Goal: Information Seeking & Learning: Learn about a topic

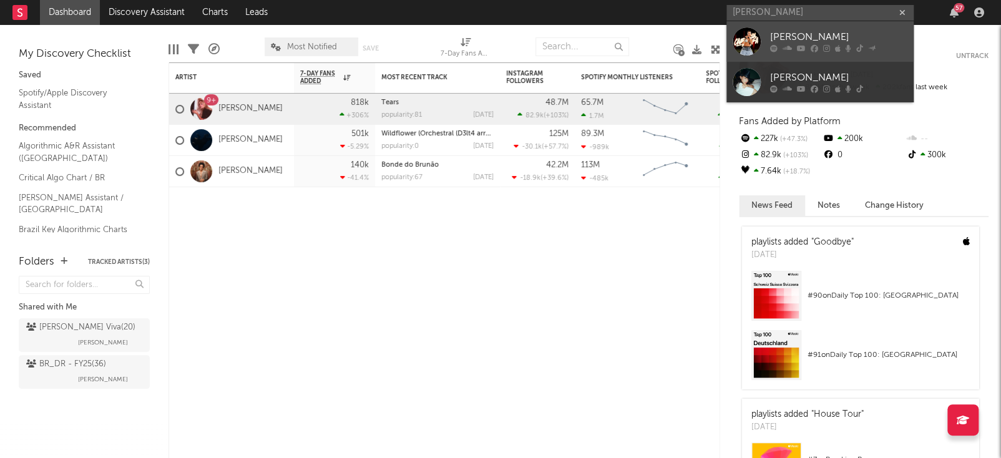
type input "michele andrade"
click at [833, 39] on div "[PERSON_NAME]" at bounding box center [838, 37] width 137 height 15
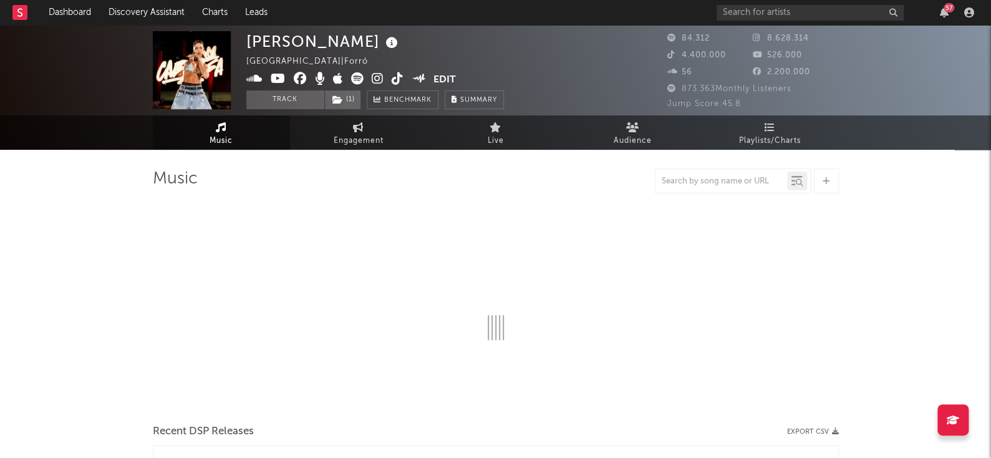
select select "6m"
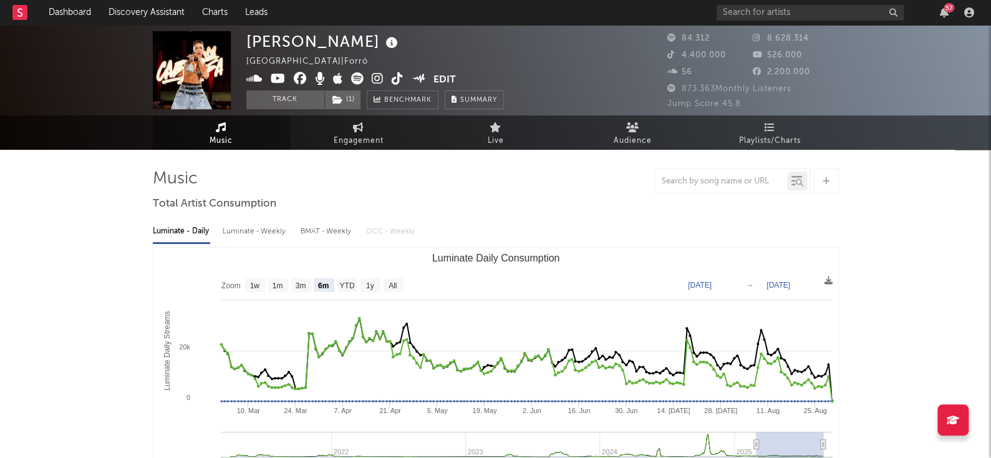
click at [181, 81] on img at bounding box center [192, 70] width 78 height 78
drag, startPoint x: 181, startPoint y: 81, endPoint x: 175, endPoint y: 14, distance: 67.0
drag, startPoint x: 175, startPoint y: 14, endPoint x: 179, endPoint y: 69, distance: 54.4
click at [811, 21] on div "57" at bounding box center [848, 12] width 262 height 25
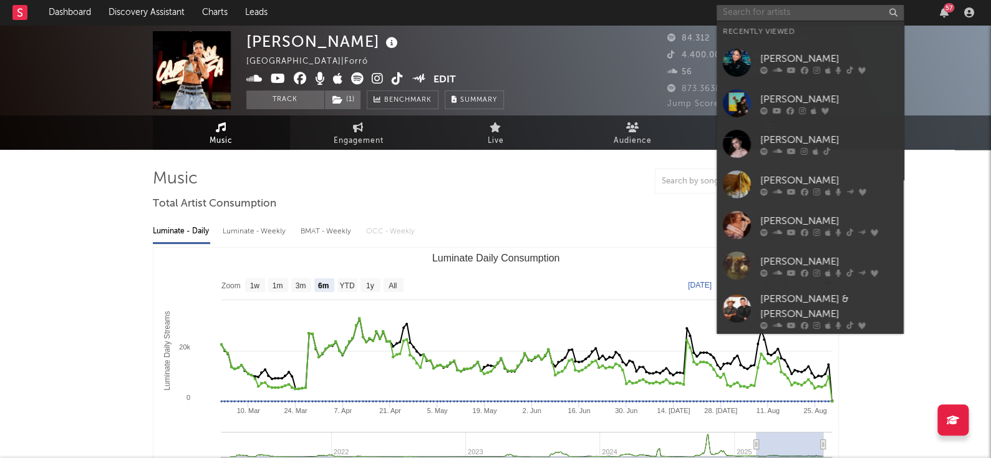
click at [813, 18] on input "text" at bounding box center [810, 13] width 187 height 16
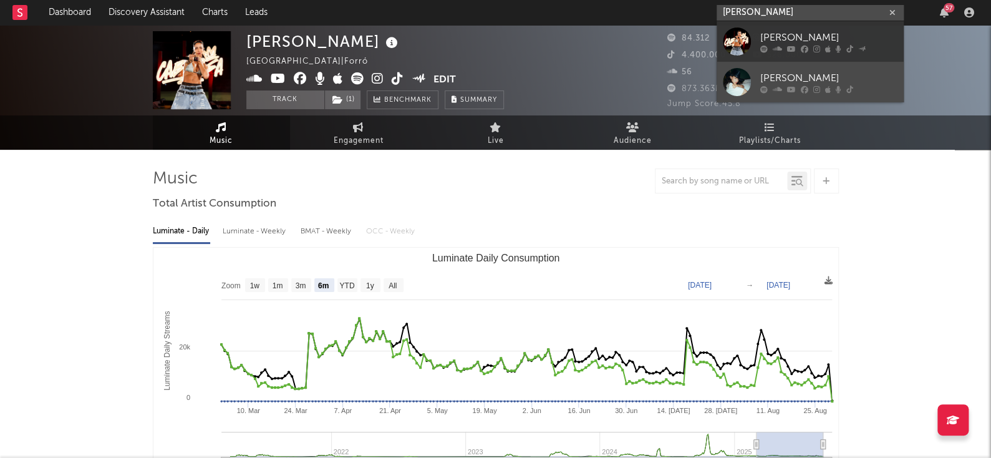
type input "[PERSON_NAME]"
click at [800, 76] on div "[PERSON_NAME]" at bounding box center [829, 78] width 137 height 15
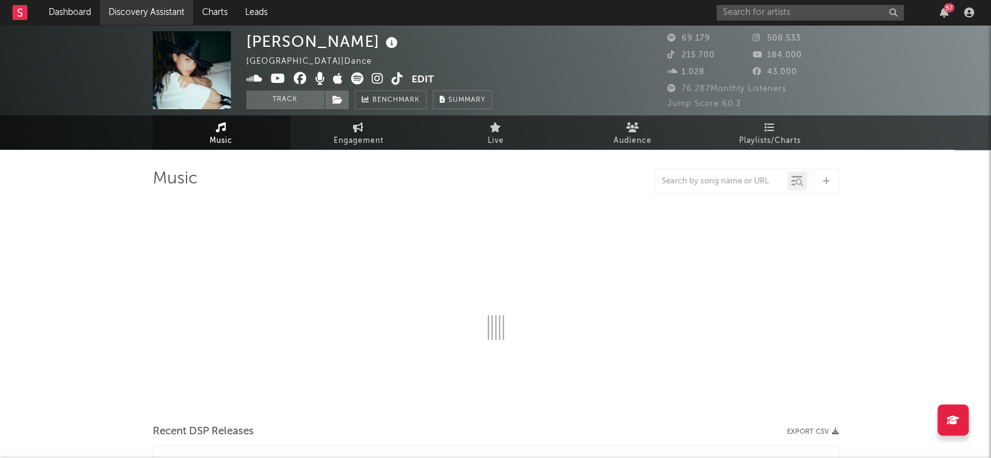
select select "6m"
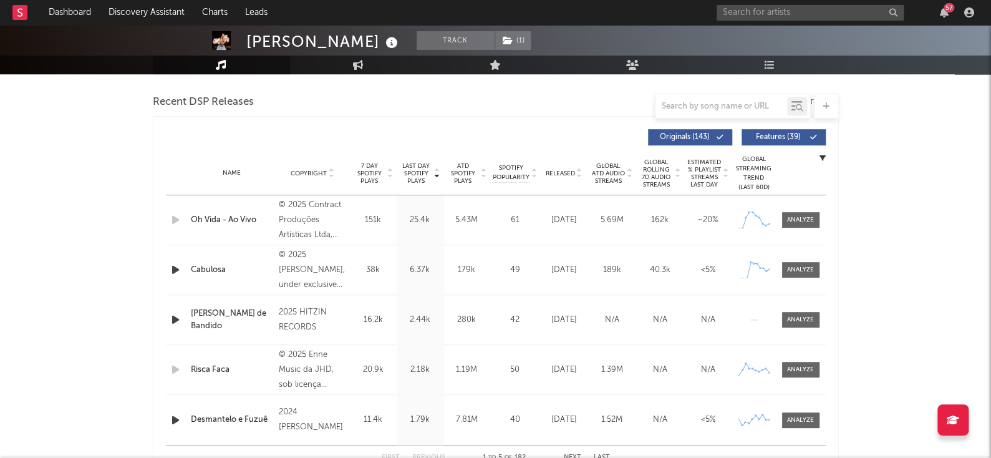
select select "6m"
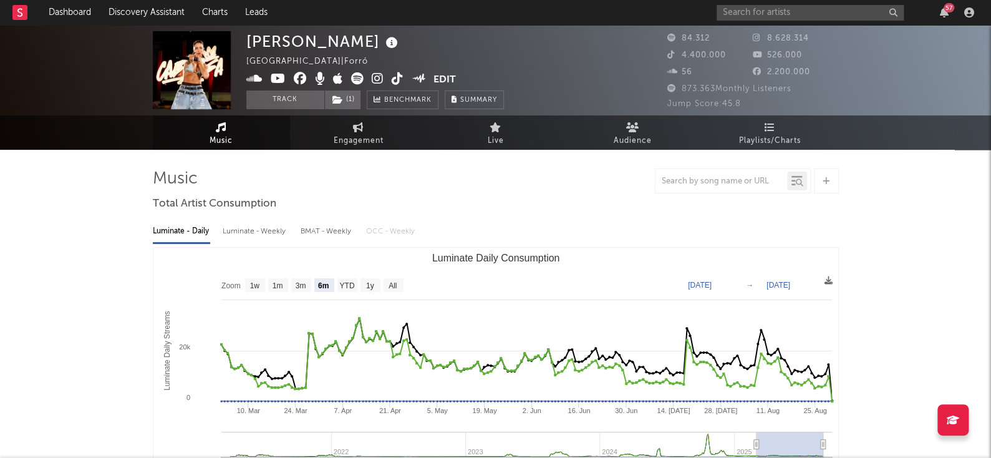
click at [280, 78] on icon at bounding box center [278, 78] width 15 height 12
click at [397, 79] on icon at bounding box center [398, 78] width 12 height 12
click at [253, 184] on div at bounding box center [496, 180] width 686 height 25
click at [372, 74] on icon at bounding box center [378, 78] width 12 height 12
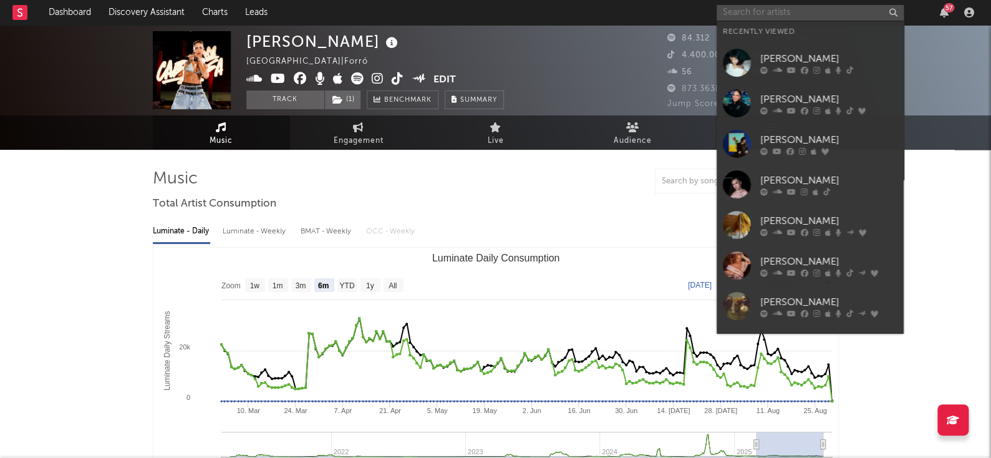
click at [769, 12] on input "text" at bounding box center [810, 13] width 187 height 16
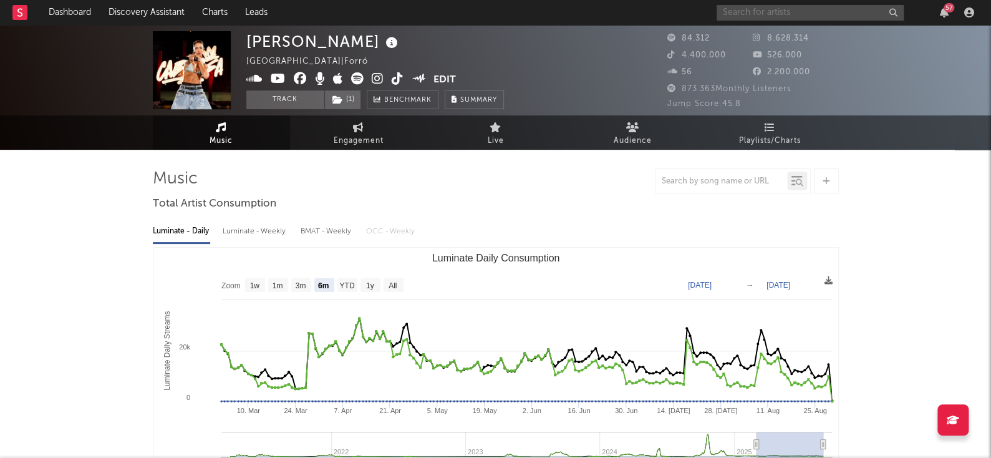
click at [766, 19] on input "text" at bounding box center [810, 13] width 187 height 16
click at [764, 8] on input "text" at bounding box center [810, 13] width 187 height 16
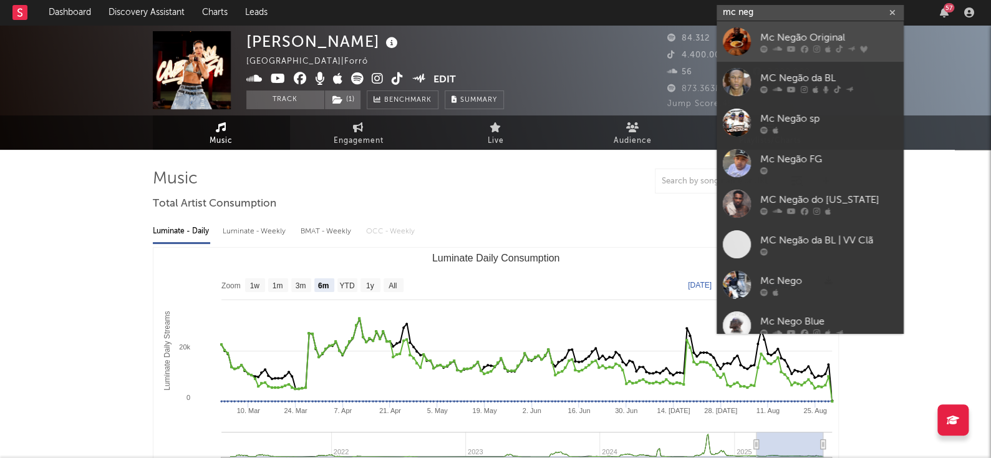
type input "mc neg"
click at [783, 44] on div "Mc Negão Original" at bounding box center [829, 37] width 137 height 15
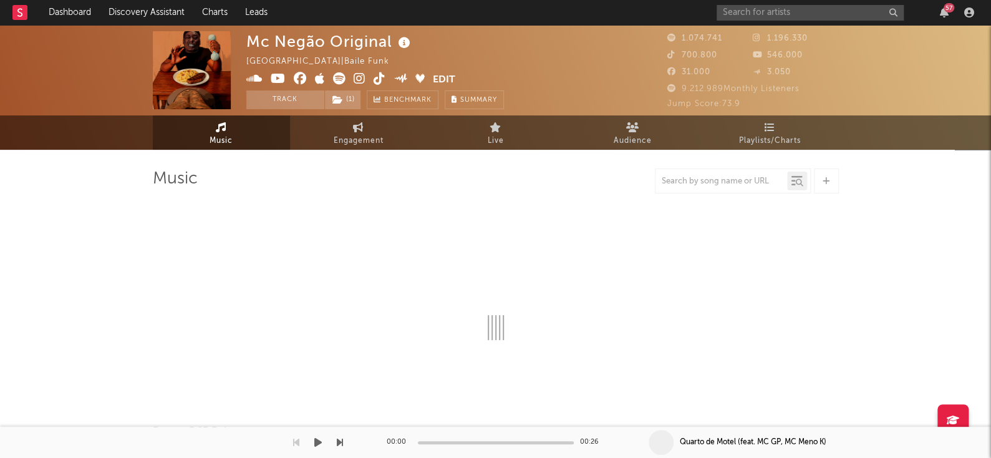
select select "6m"
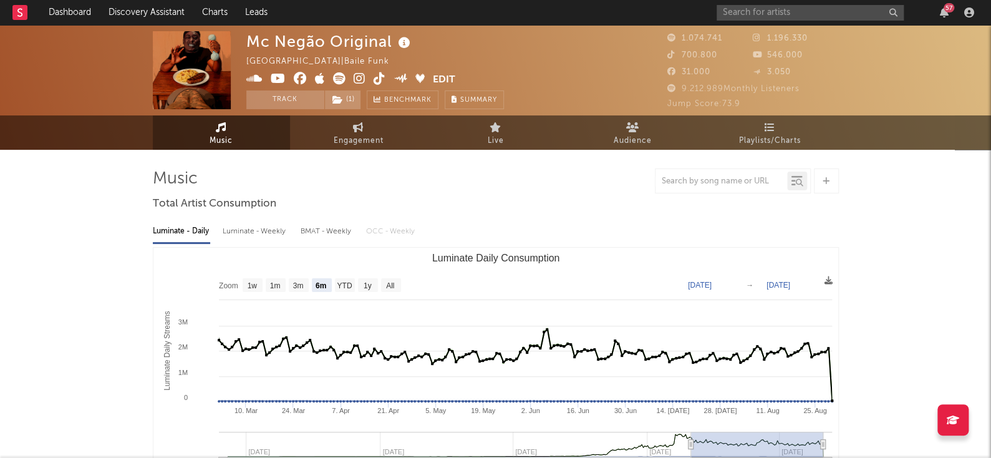
click at [283, 73] on icon at bounding box center [278, 78] width 15 height 12
click at [280, 75] on icon at bounding box center [278, 78] width 15 height 12
click at [363, 80] on icon at bounding box center [360, 78] width 12 height 12
click at [359, 79] on icon at bounding box center [360, 78] width 12 height 12
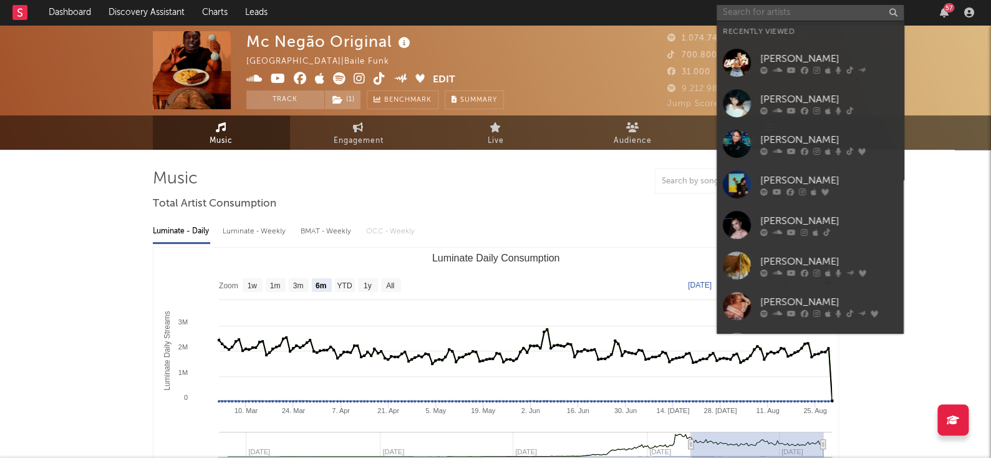
click at [746, 10] on input "text" at bounding box center [810, 13] width 187 height 16
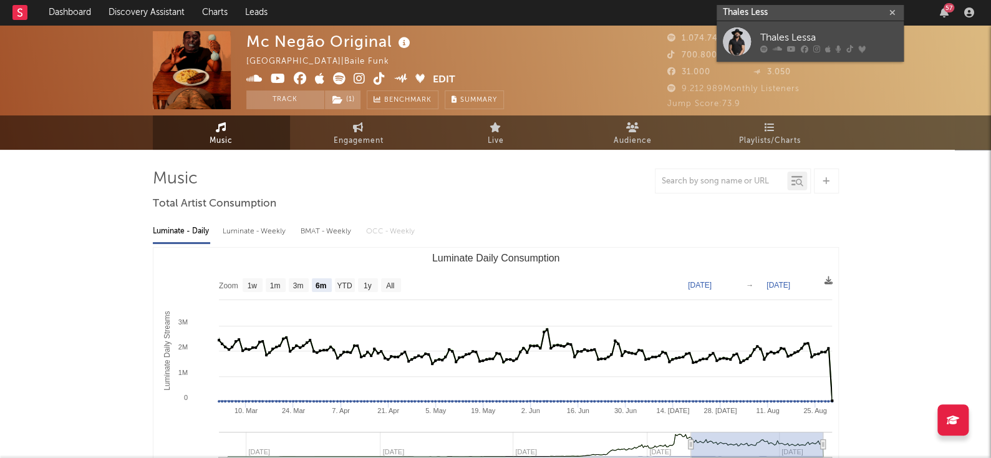
type input "Thales Less"
click at [787, 48] on icon at bounding box center [791, 48] width 9 height 7
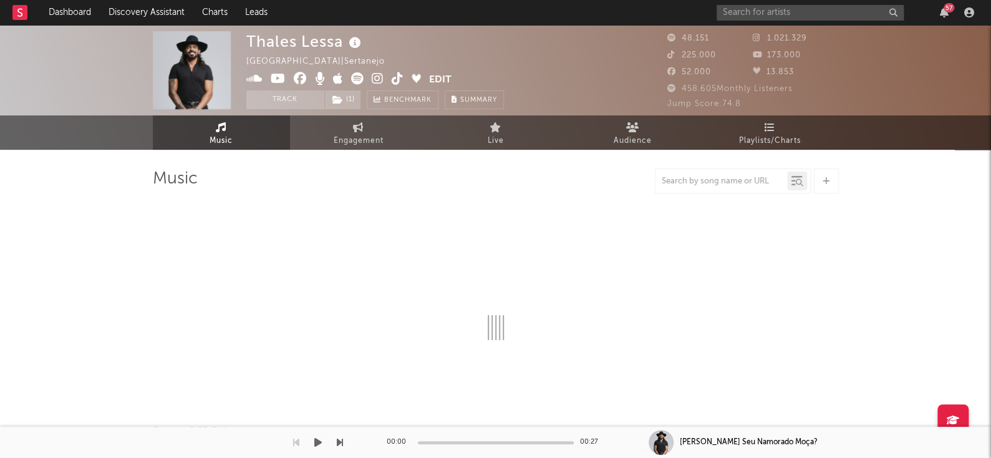
select select "6m"
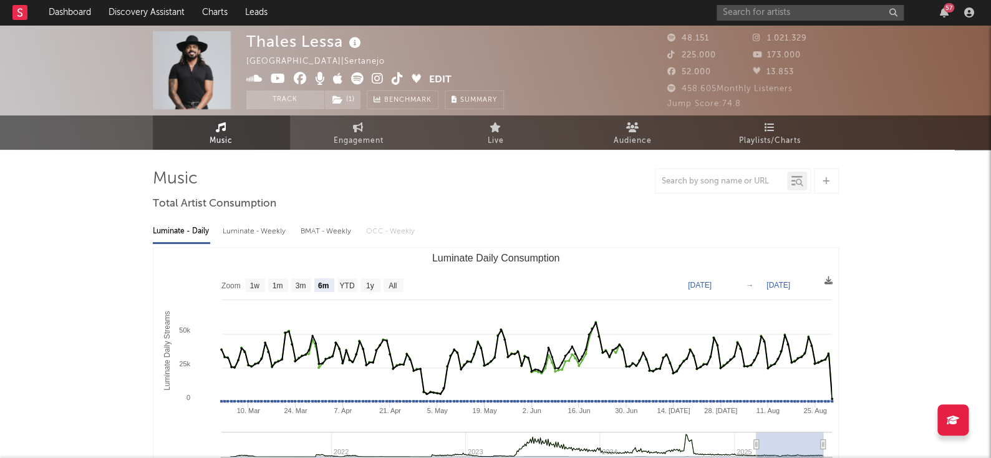
click at [447, 37] on div "Thales Lessa Brazil | Sertanejo Edit Track ( 1 ) Benchmark Summary" at bounding box center [375, 70] width 258 height 78
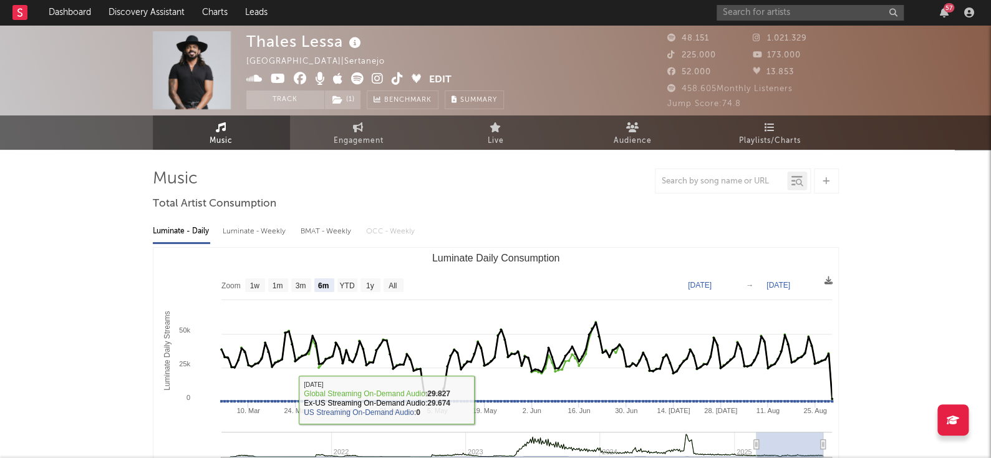
click at [527, 413] on text "2. Jun" at bounding box center [531, 410] width 19 height 7
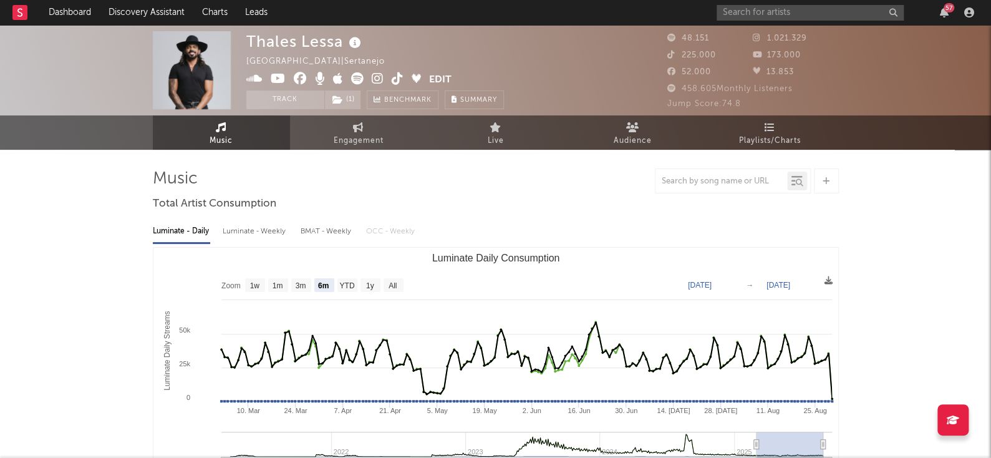
click at [825, 252] on rect "Luminate Daily Consumption" at bounding box center [495, 373] width 685 height 250
click at [380, 79] on icon at bounding box center [378, 78] width 12 height 12
click at [271, 80] on icon at bounding box center [278, 78] width 15 height 12
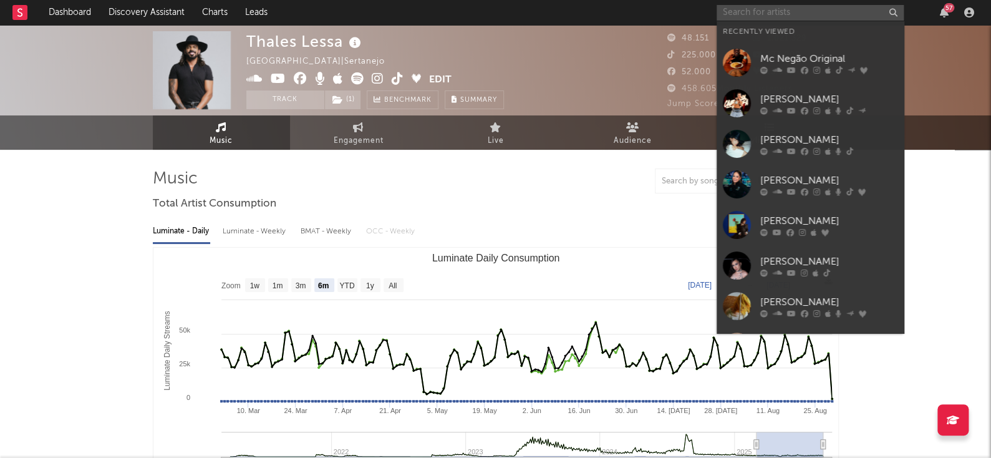
click at [738, 11] on input "text" at bounding box center [810, 13] width 187 height 16
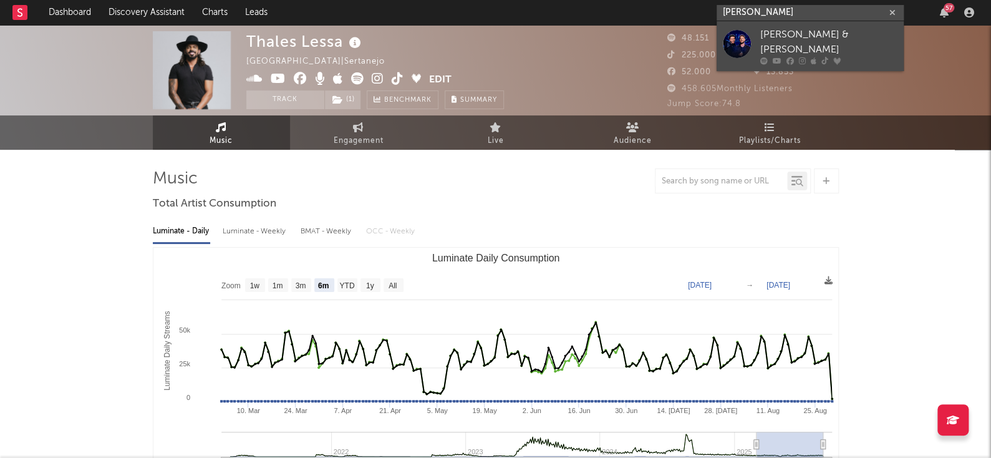
type input "bruno denner"
click at [839, 27] on link "[PERSON_NAME] & [PERSON_NAME]" at bounding box center [810, 46] width 187 height 50
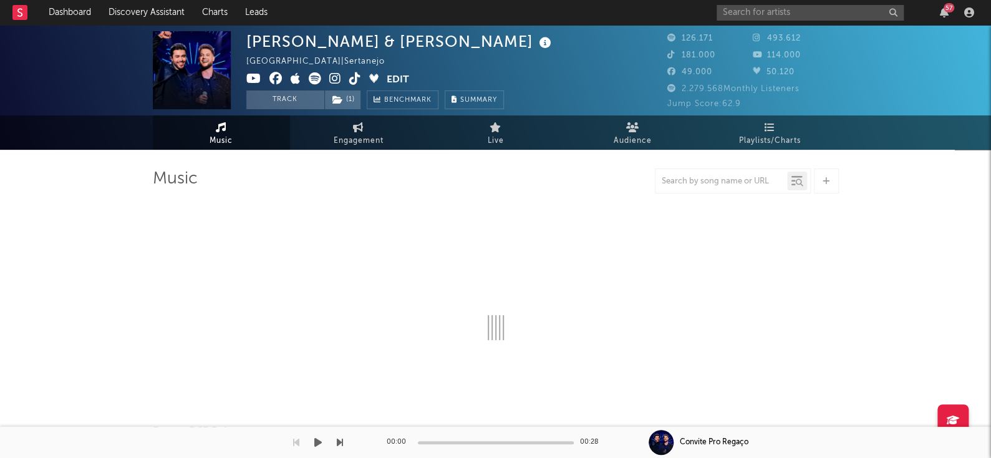
select select "6m"
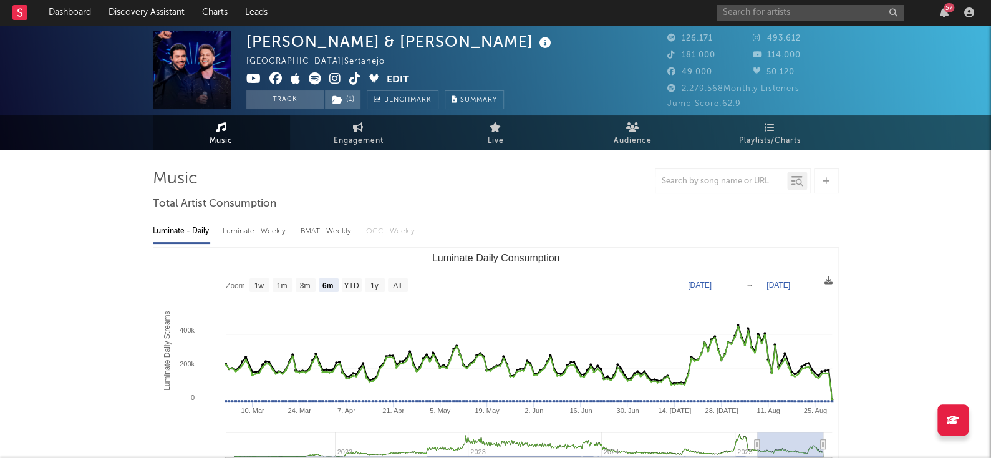
click at [256, 78] on icon at bounding box center [253, 78] width 15 height 12
click at [359, 80] on icon at bounding box center [355, 78] width 12 height 12
click at [336, 73] on icon at bounding box center [335, 78] width 12 height 12
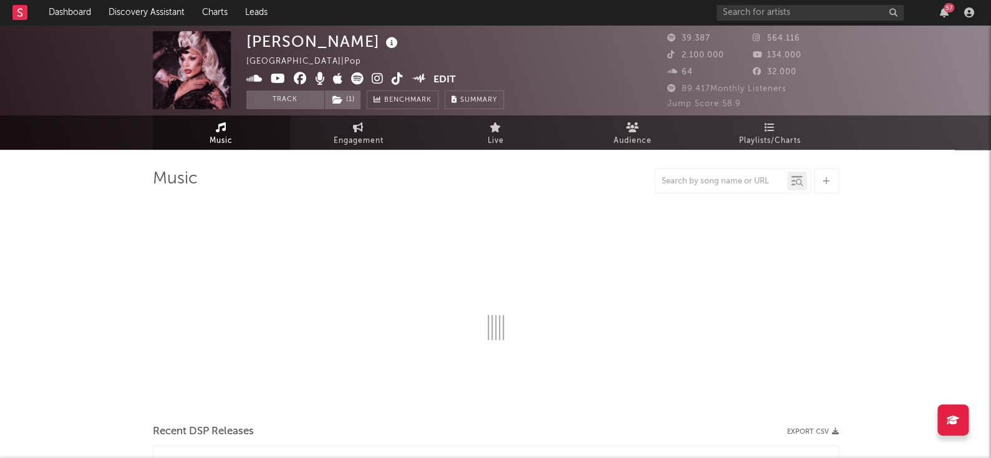
click at [271, 79] on icon at bounding box center [278, 78] width 15 height 12
click at [355, 80] on icon at bounding box center [357, 78] width 12 height 12
click at [402, 79] on icon at bounding box center [398, 78] width 12 height 12
click at [382, 76] on icon at bounding box center [378, 78] width 12 height 12
click at [779, 22] on div "57" at bounding box center [848, 12] width 262 height 25
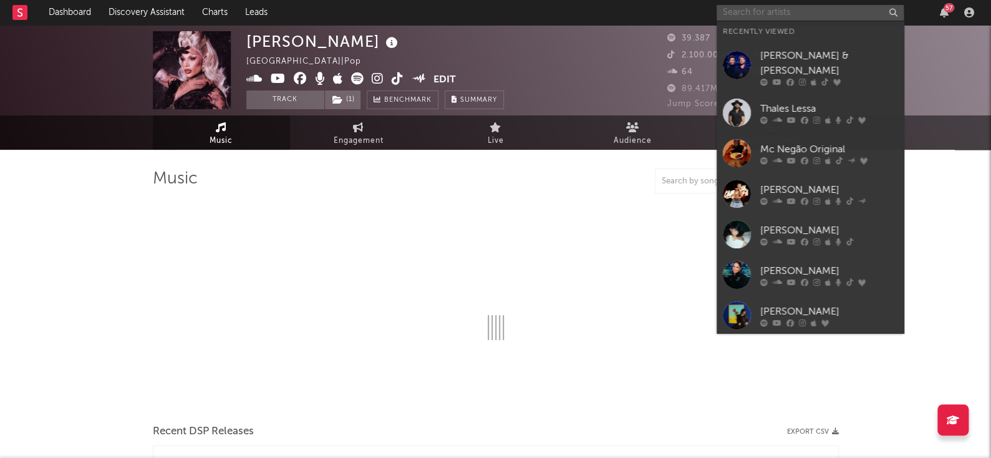
click at [791, 14] on input "text" at bounding box center [810, 13] width 187 height 16
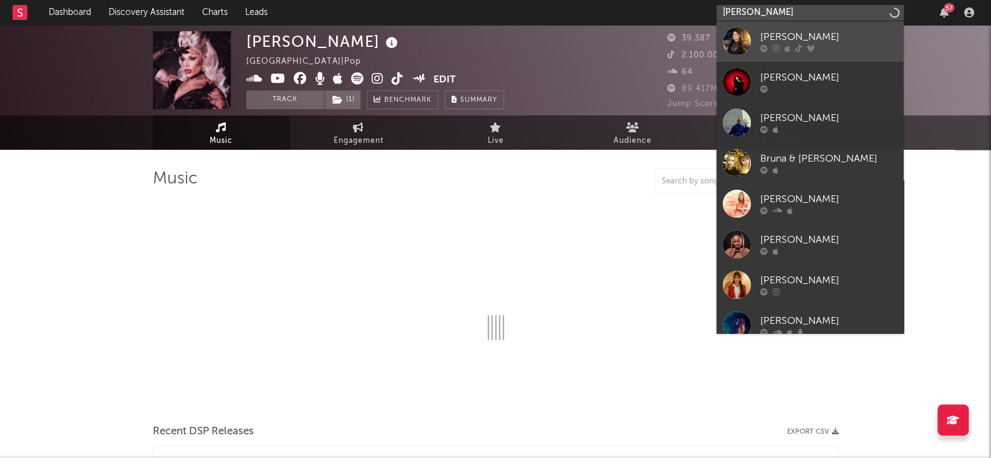
type input "[PERSON_NAME]"
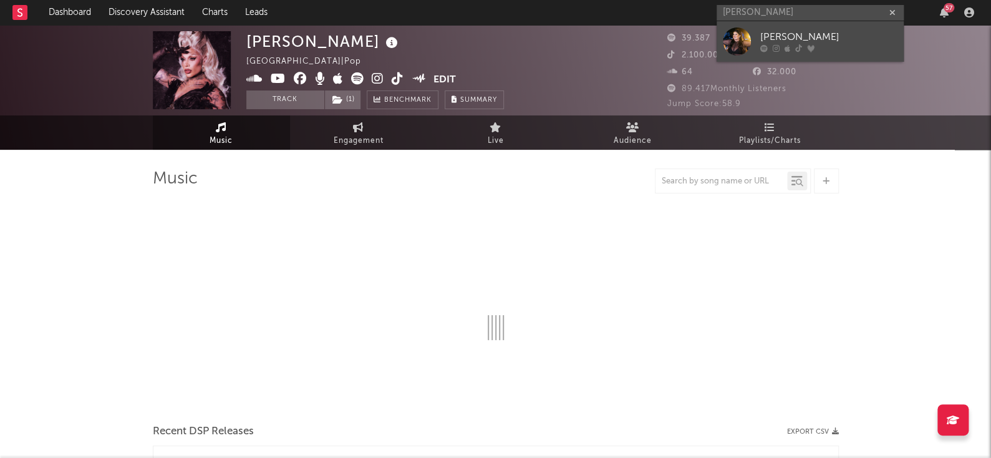
click at [799, 45] on icon at bounding box center [799, 48] width 7 height 7
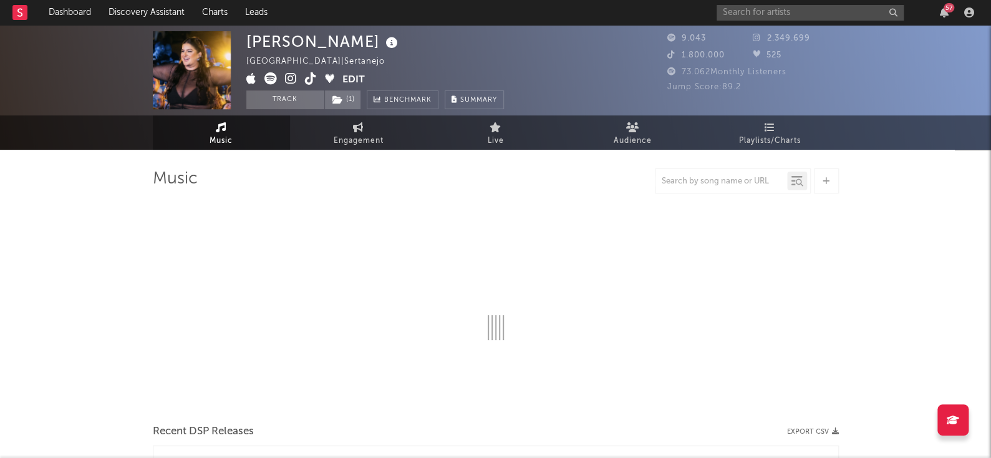
select select "1w"
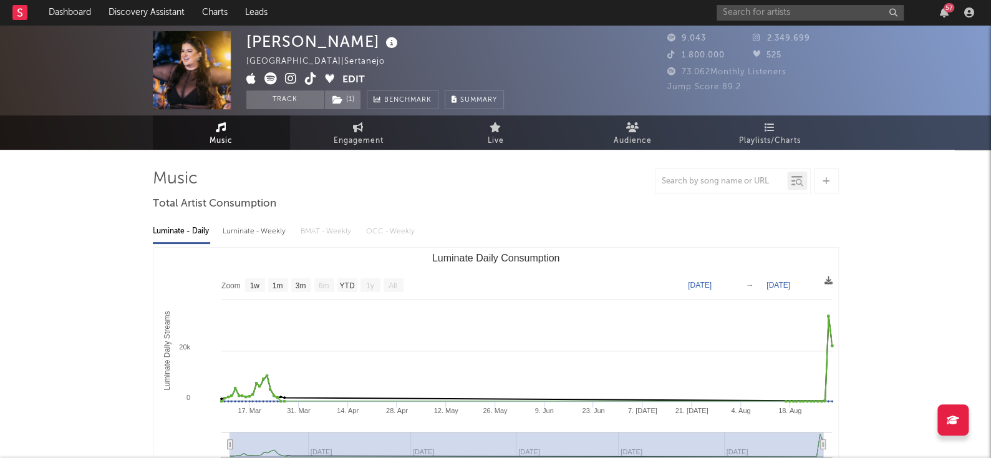
click at [273, 79] on icon at bounding box center [271, 78] width 12 height 12
click at [290, 81] on icon at bounding box center [291, 78] width 12 height 12
click at [314, 80] on icon at bounding box center [311, 78] width 12 height 12
